Goal: Answer question/provide support: Participate in discussion

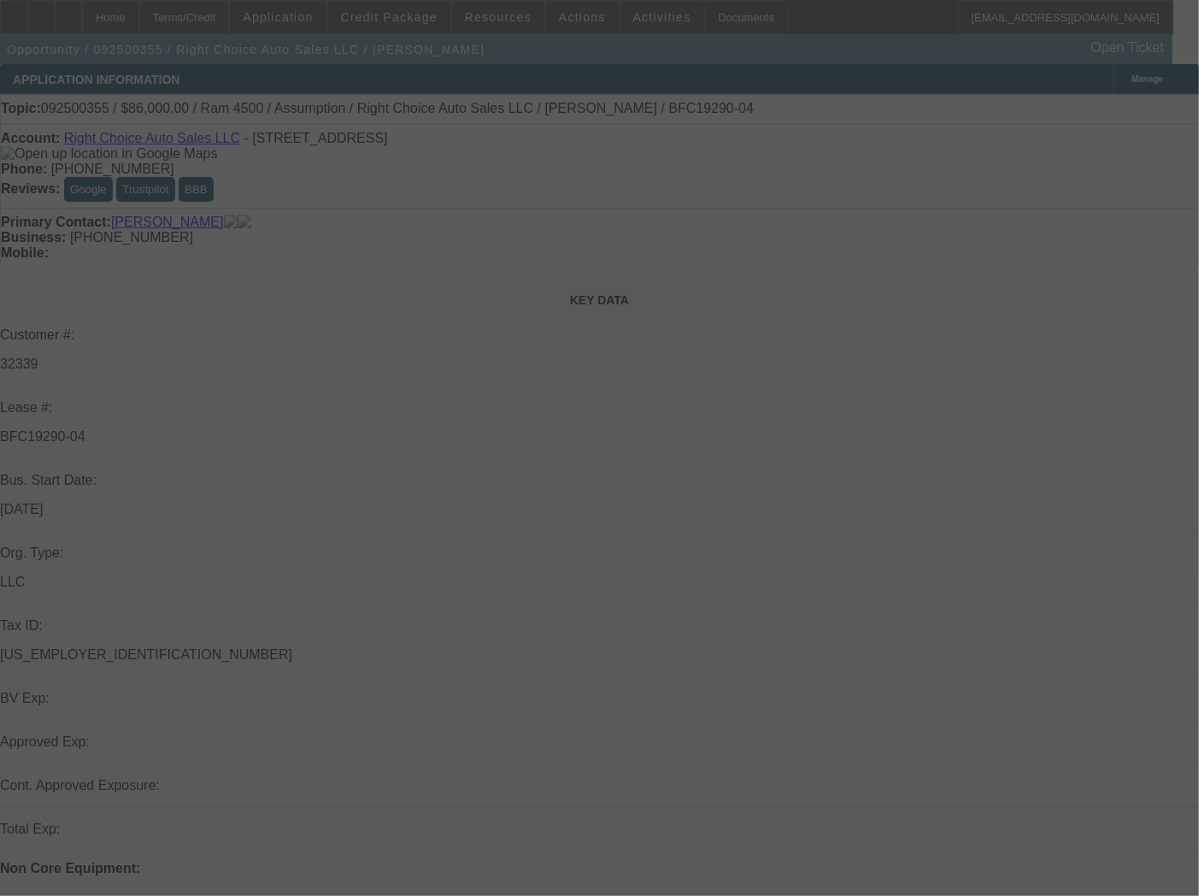
click at [1113, 79] on div at bounding box center [599, 448] width 1199 height 896
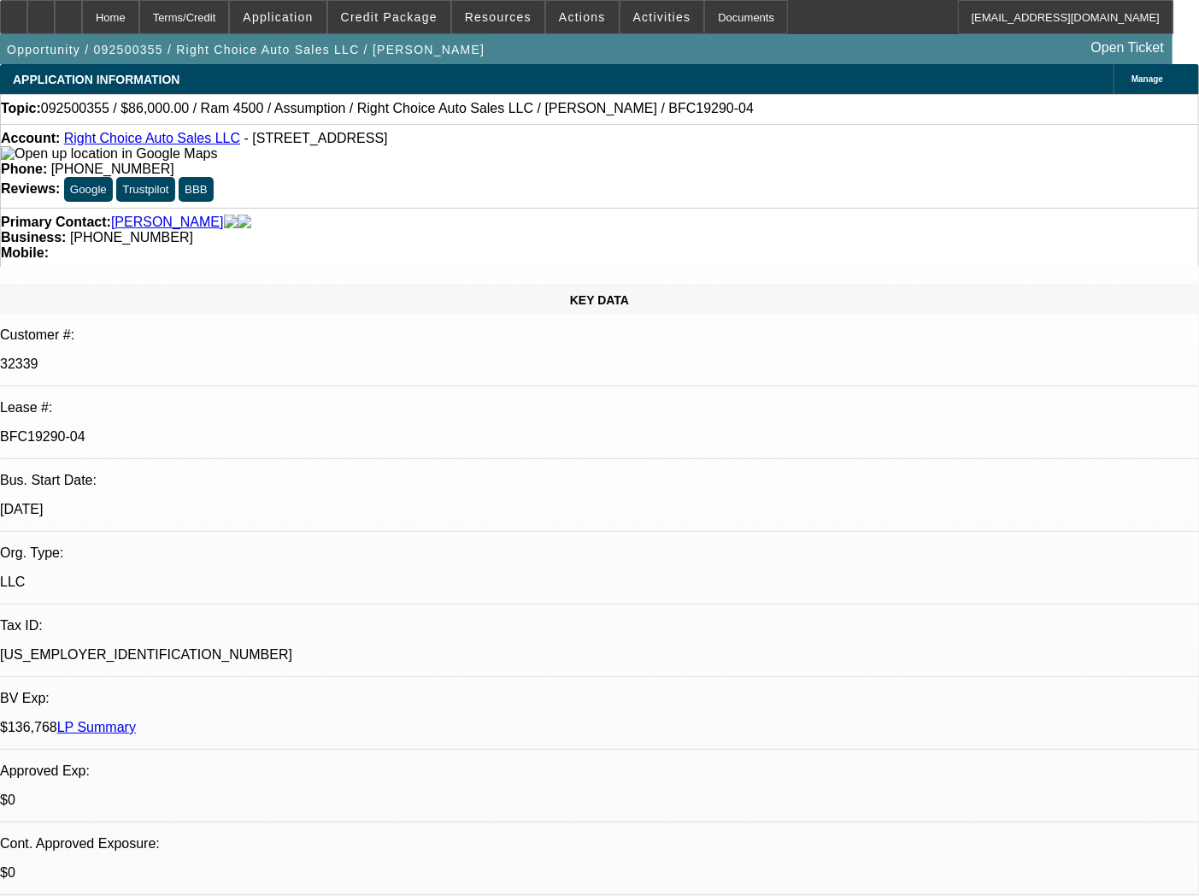
select select "0"
select select "2"
select select "0"
select select "4"
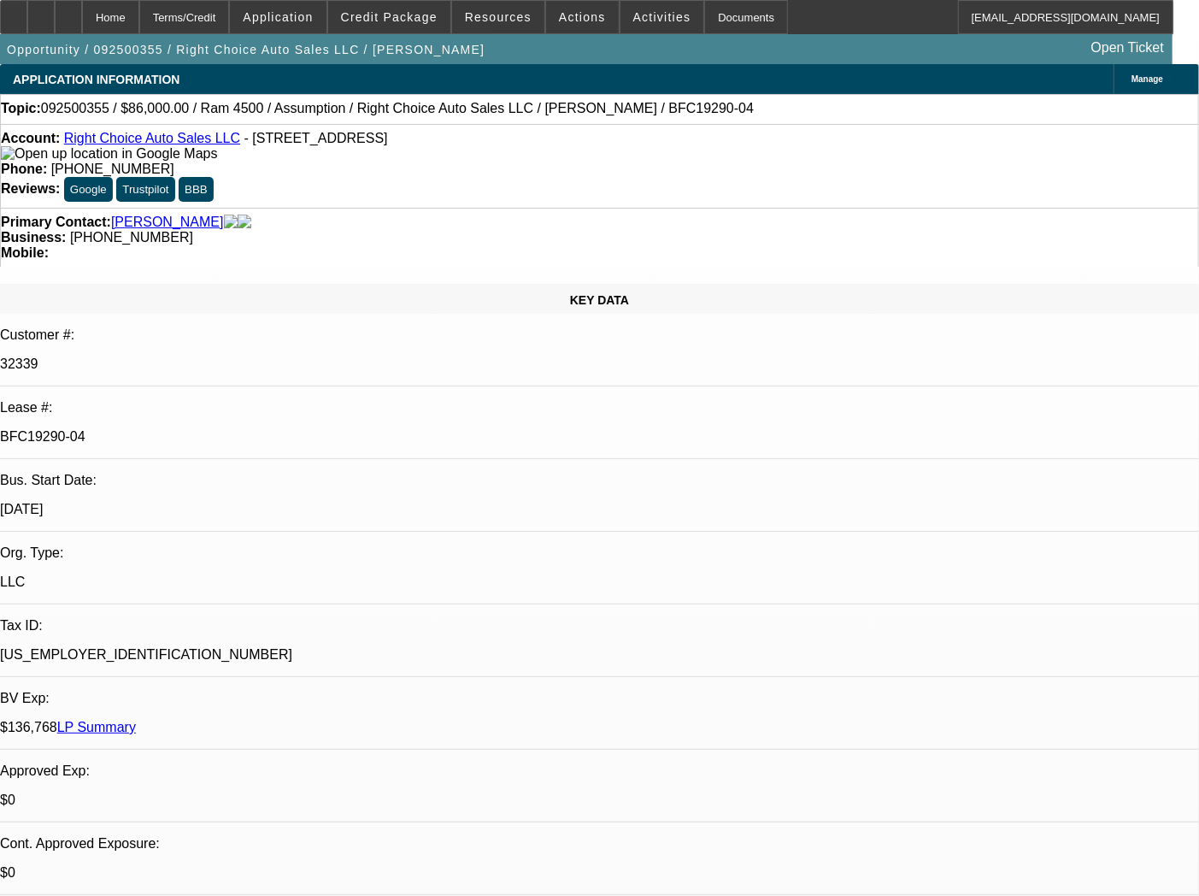
select select "0"
select select "2"
select select "0"
select select "4"
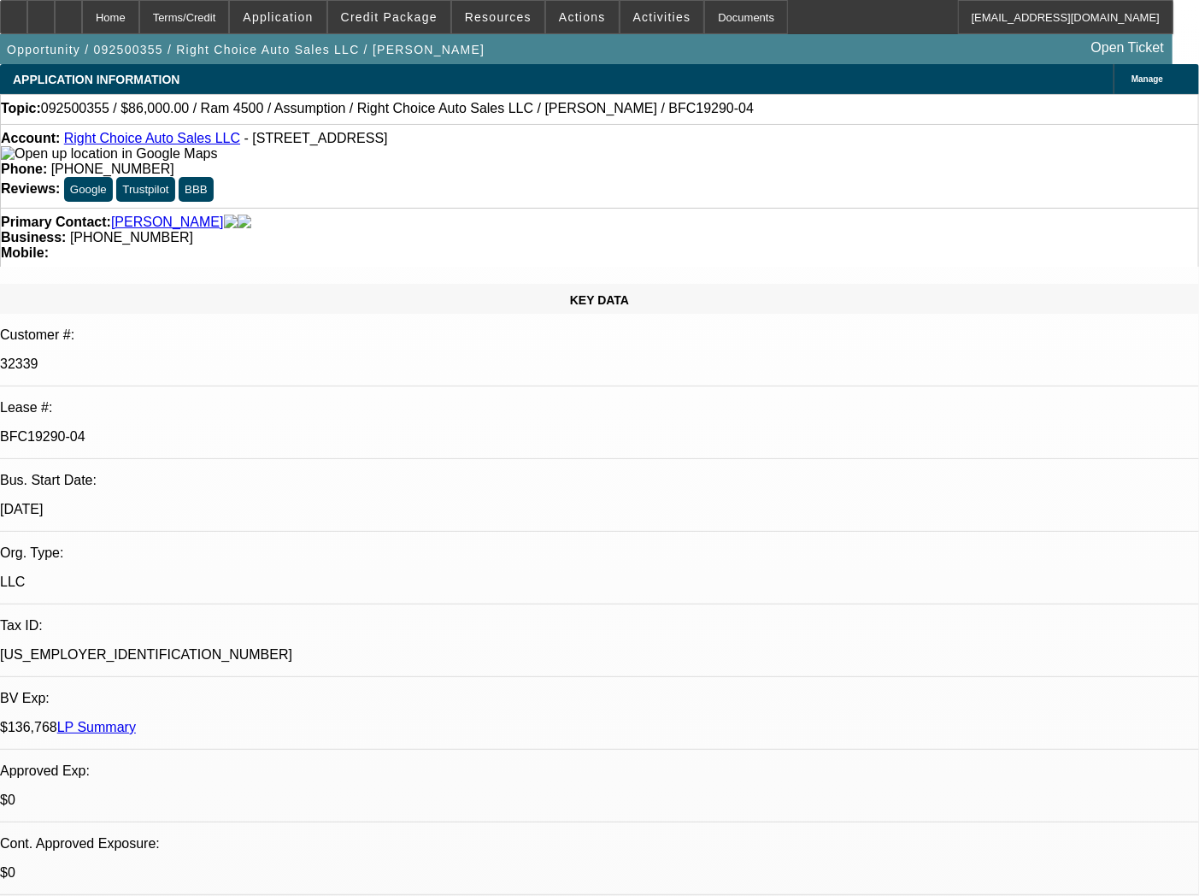
select select "0"
select select "2"
select select "0.1"
select select "4"
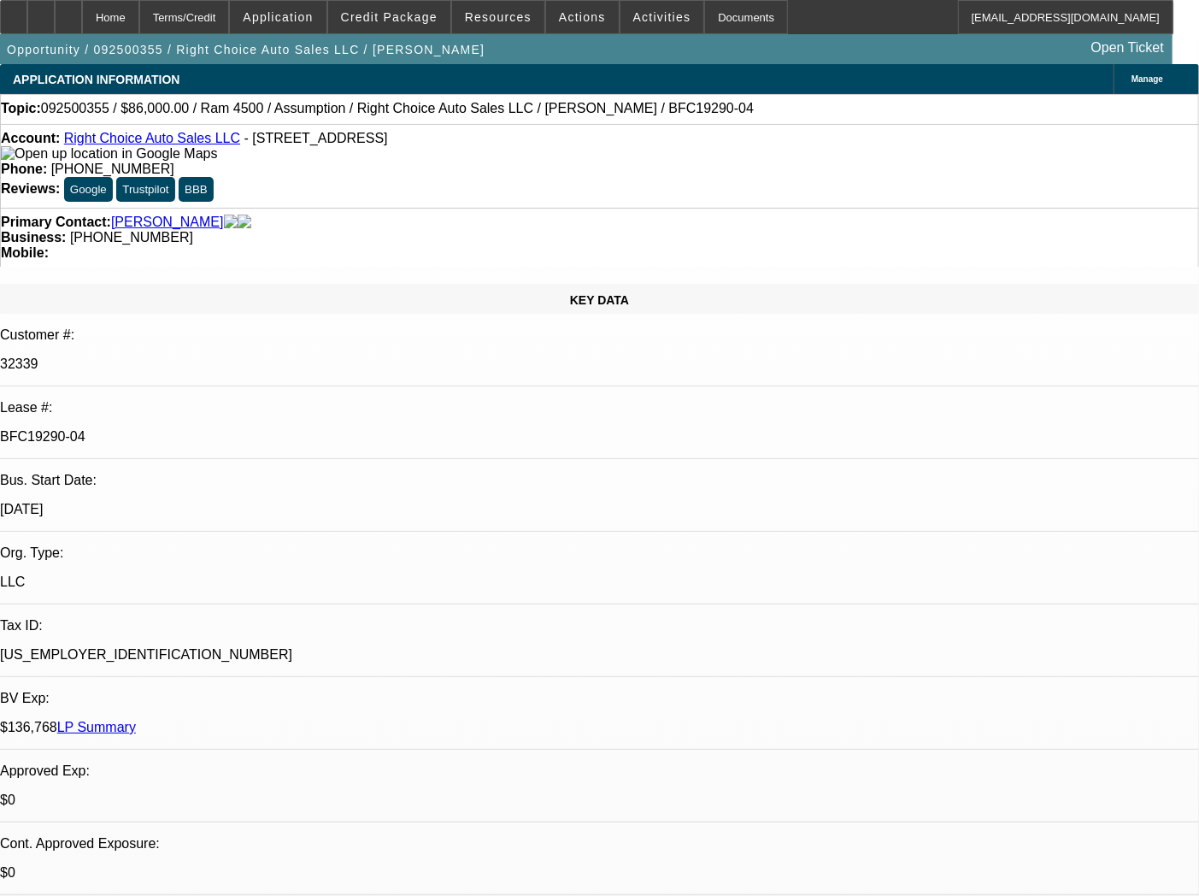
select select "0"
select select "2"
select select "0.1"
select select "4"
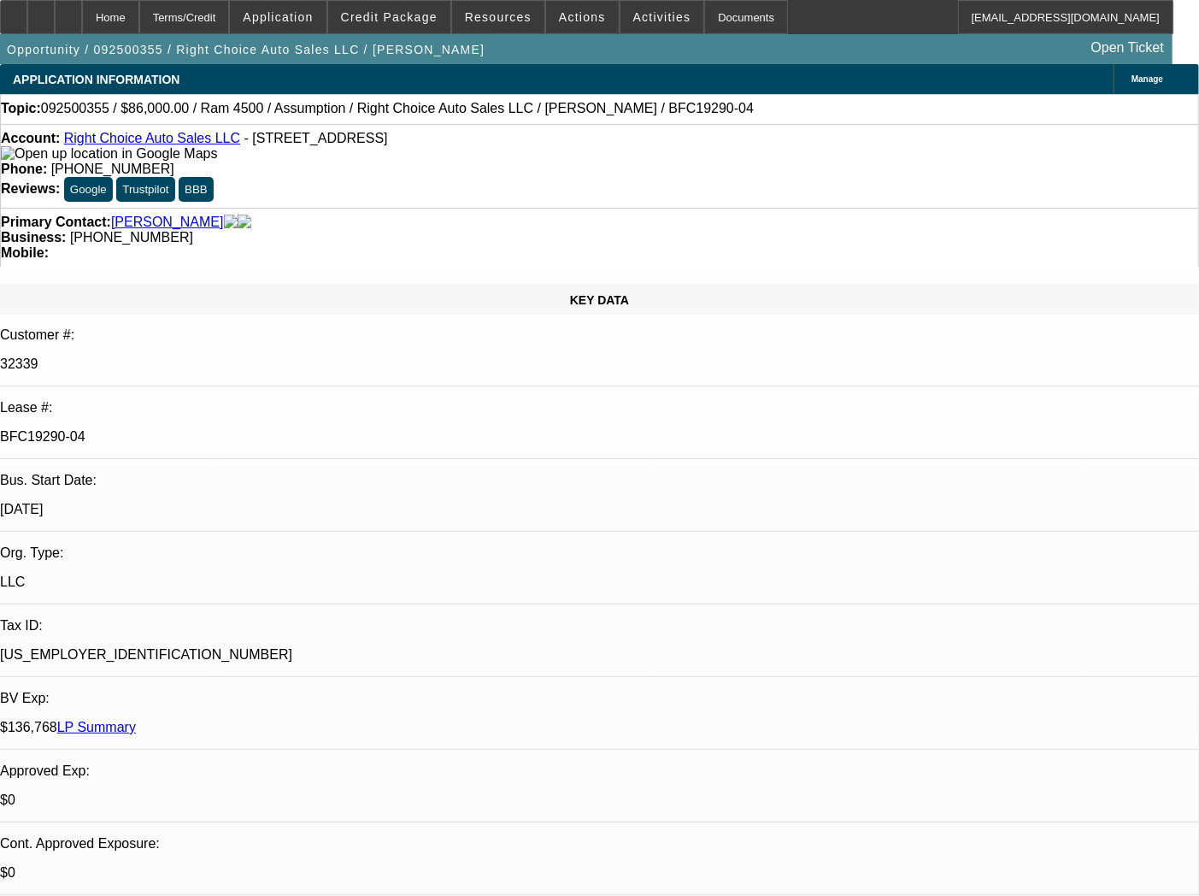
type input "tax"
